Goal: Transaction & Acquisition: Purchase product/service

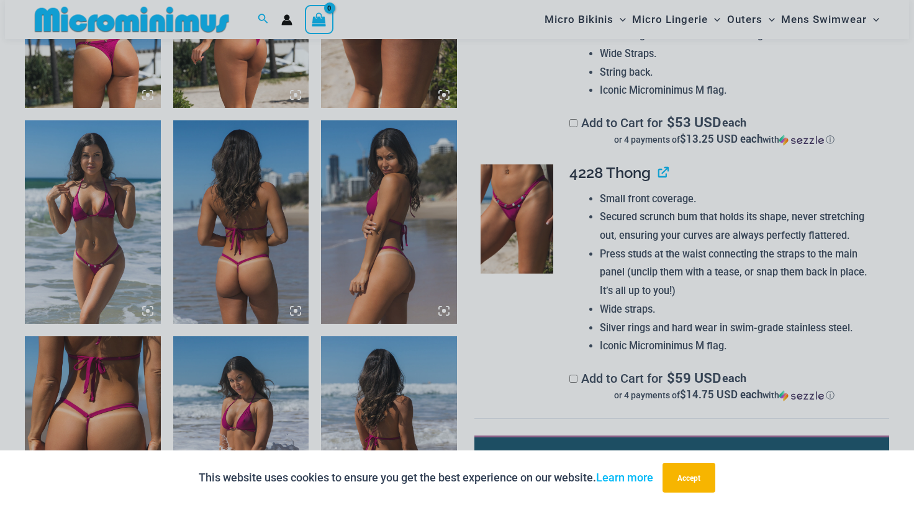
scroll to position [868, 0]
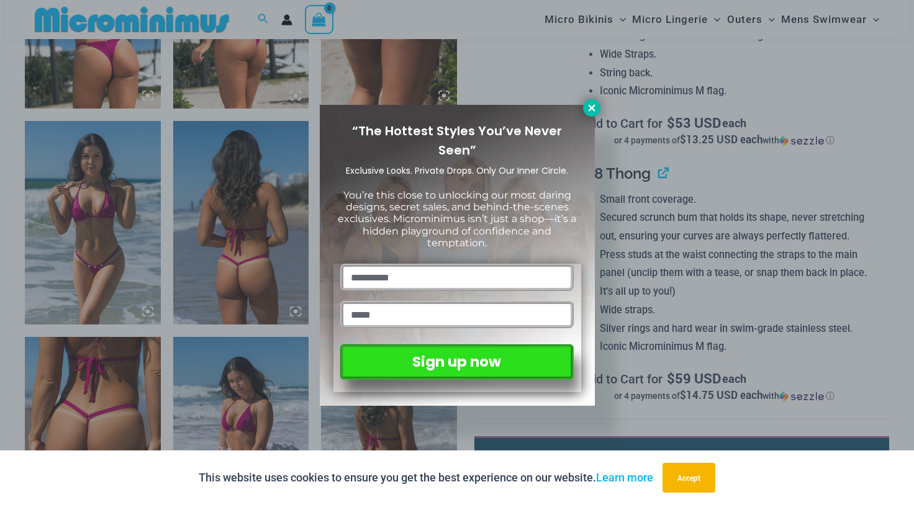
click at [590, 106] on icon at bounding box center [591, 107] width 11 height 11
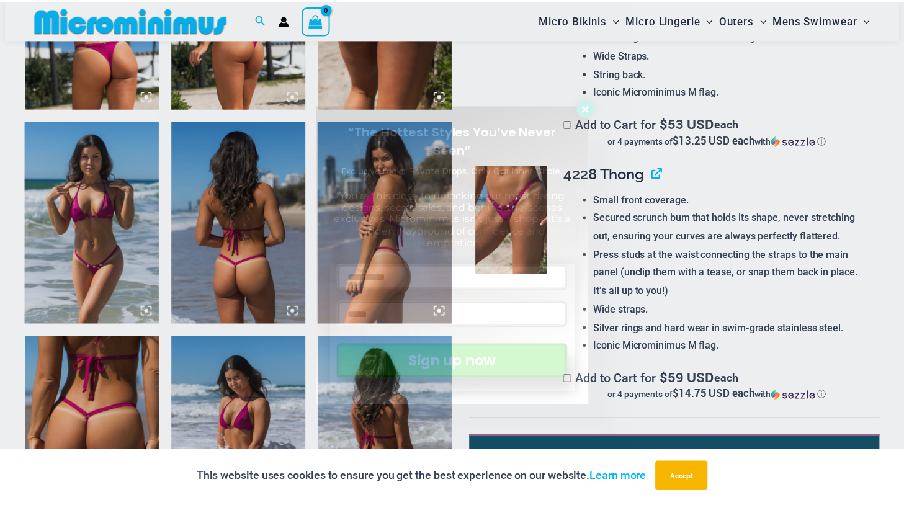
scroll to position [861, 0]
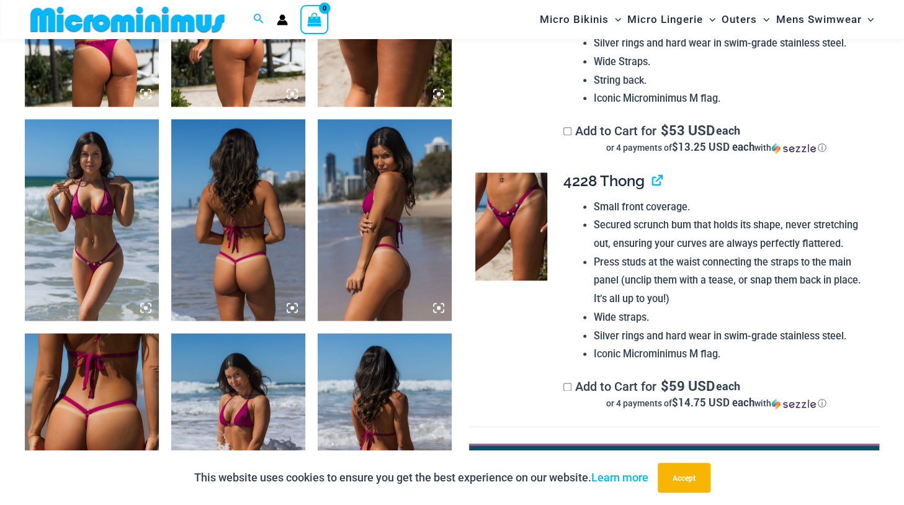
click at [219, 259] on img at bounding box center [238, 219] width 134 height 201
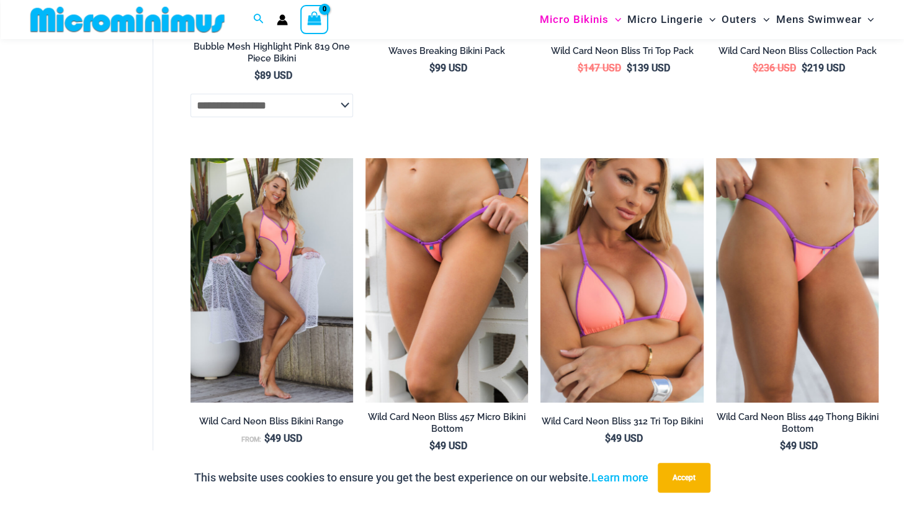
scroll to position [2546, 0]
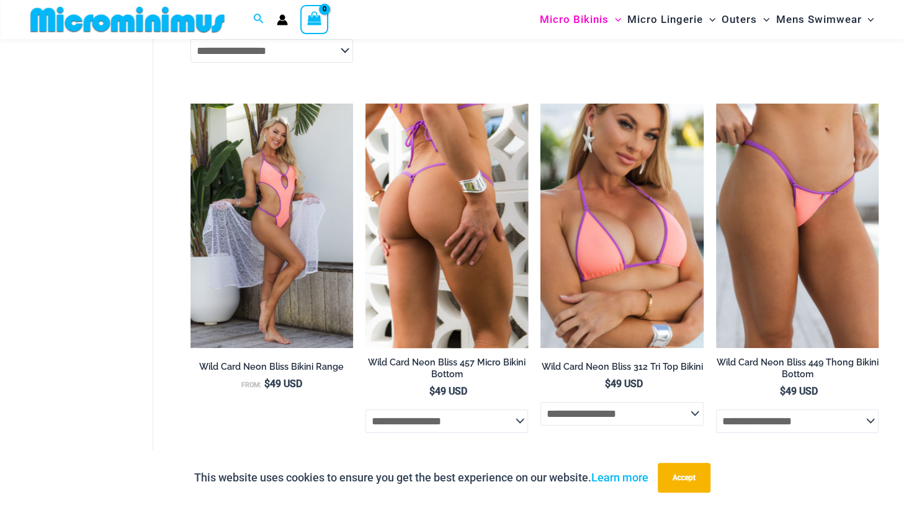
click at [448, 145] on img at bounding box center [447, 226] width 163 height 245
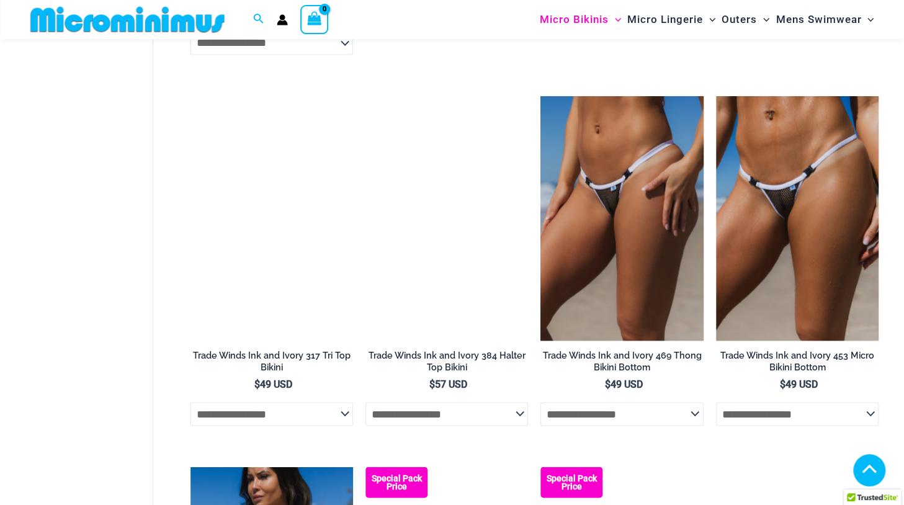
scroll to position [1011, 0]
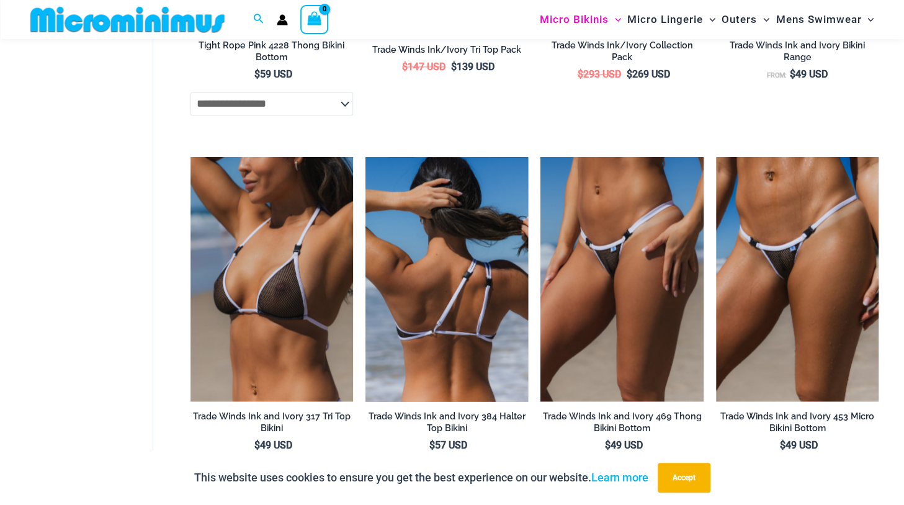
click at [461, 288] on img at bounding box center [447, 279] width 163 height 245
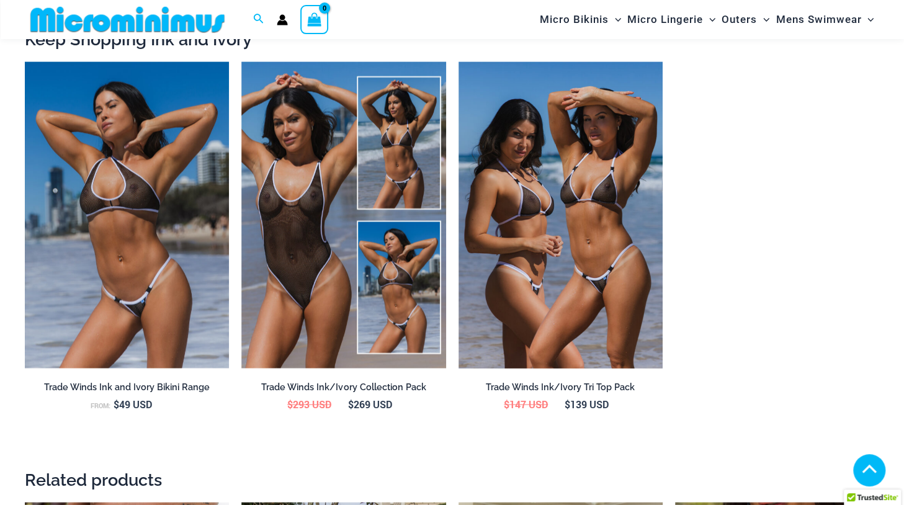
scroll to position [1389, 0]
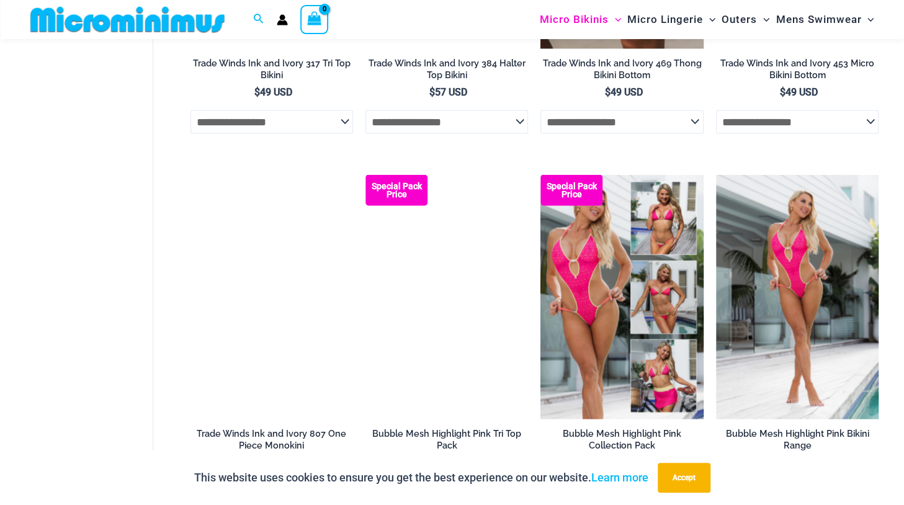
scroll to position [1011, 0]
